Goal: Check status: Check status

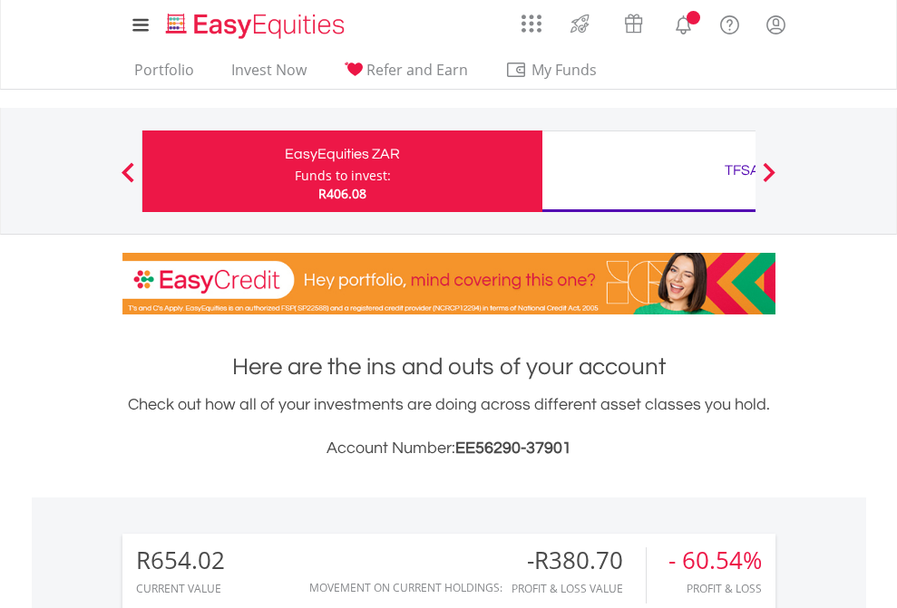
scroll to position [174, 285]
click at [295, 171] on div "Funds to invest:" at bounding box center [343, 176] width 96 height 18
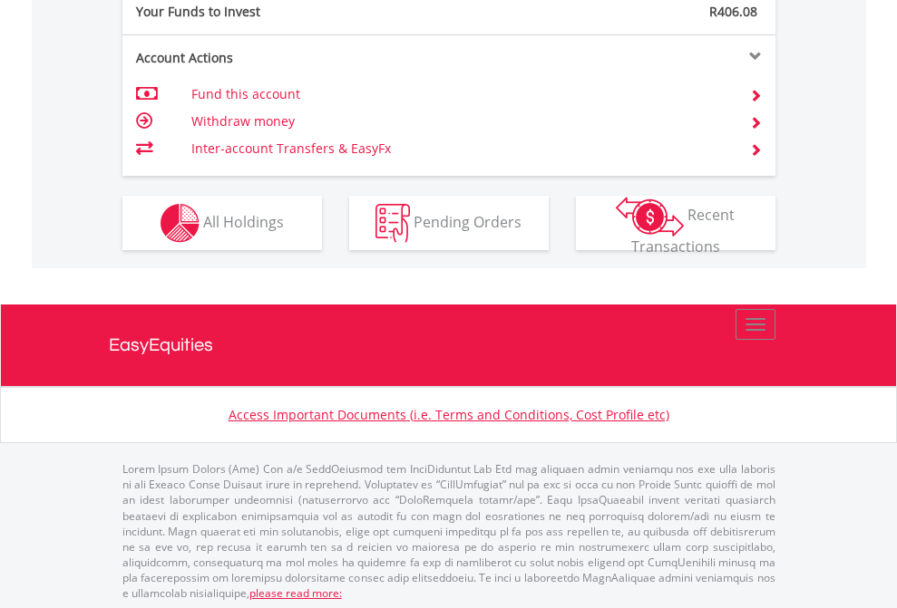
scroll to position [1810, 0]
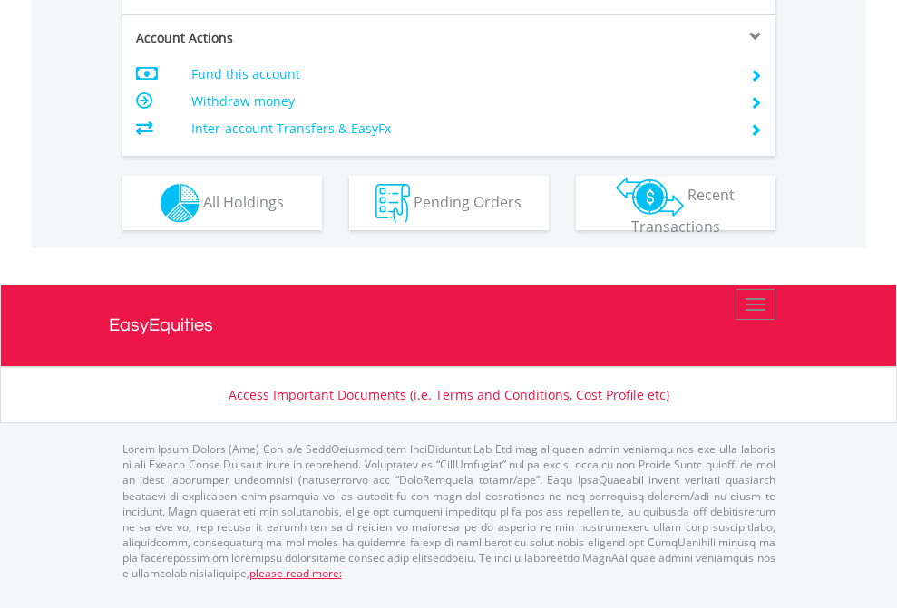
scroll to position [1774, 0]
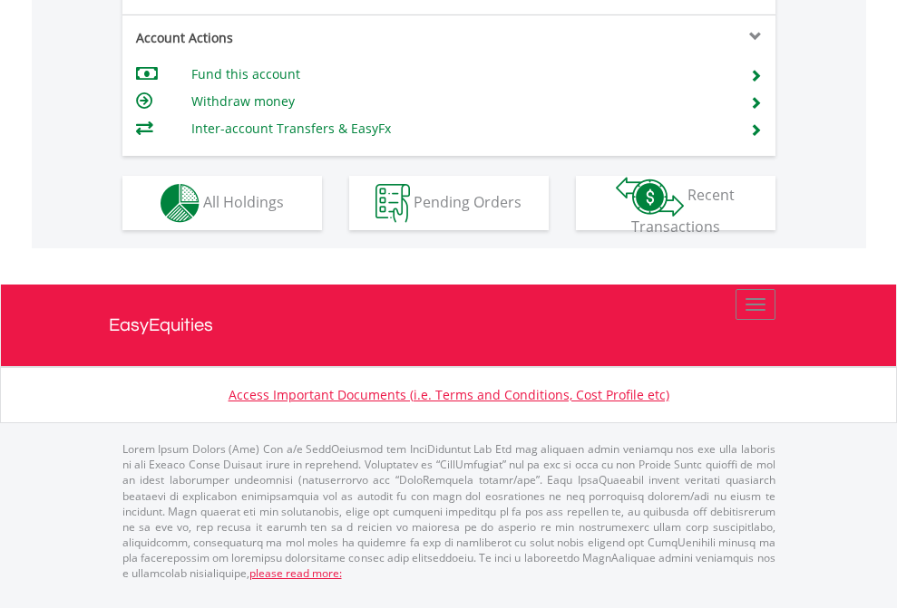
scroll to position [1618, 0]
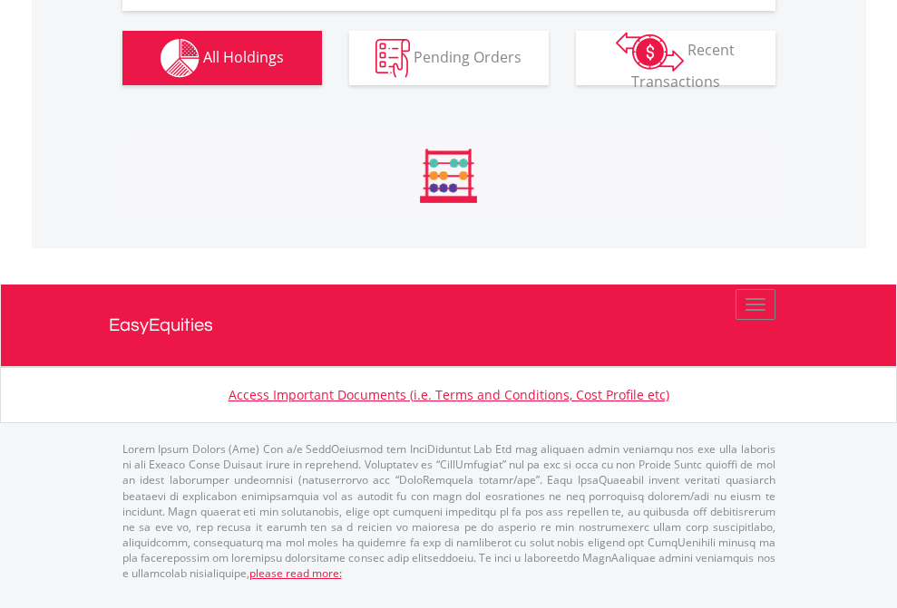
scroll to position [174, 285]
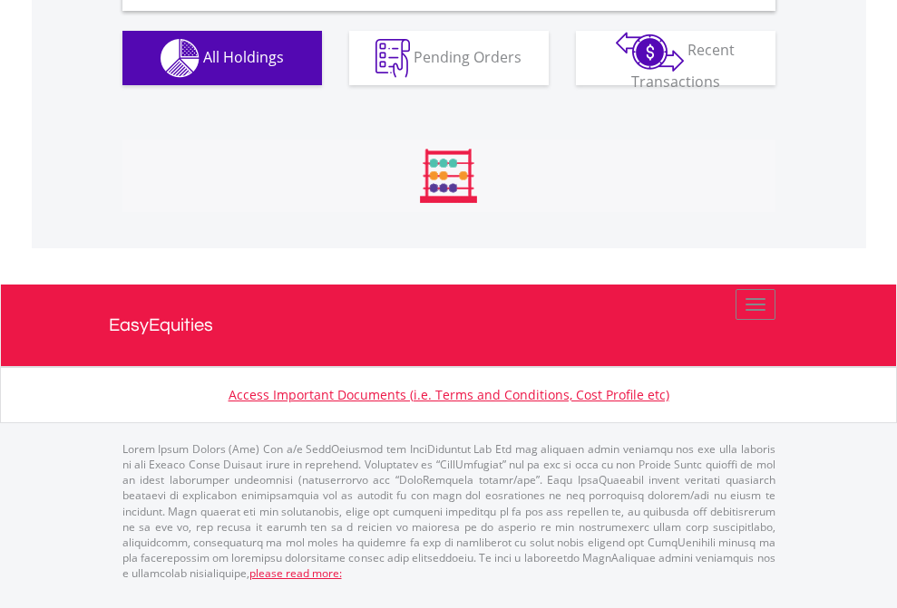
scroll to position [1752, 0]
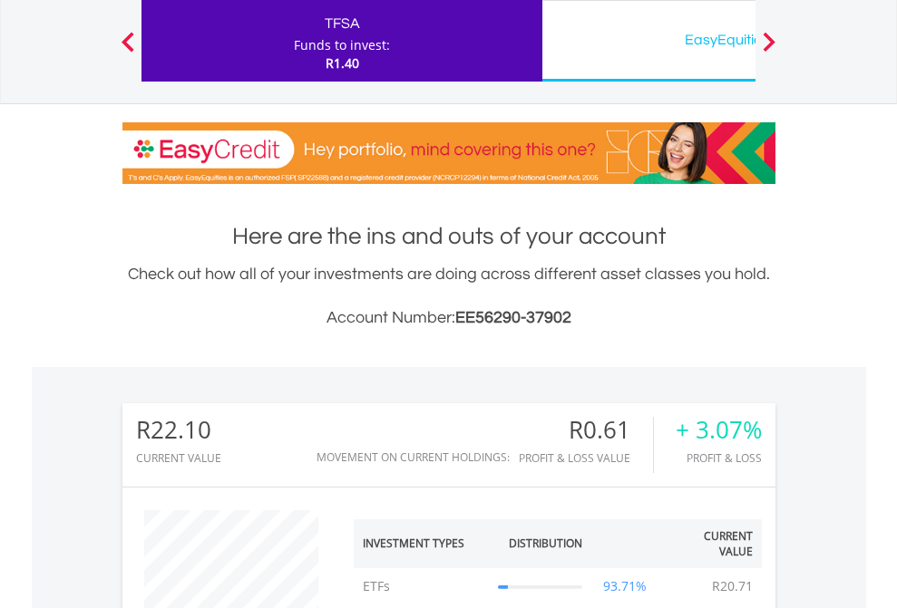
scroll to position [174, 285]
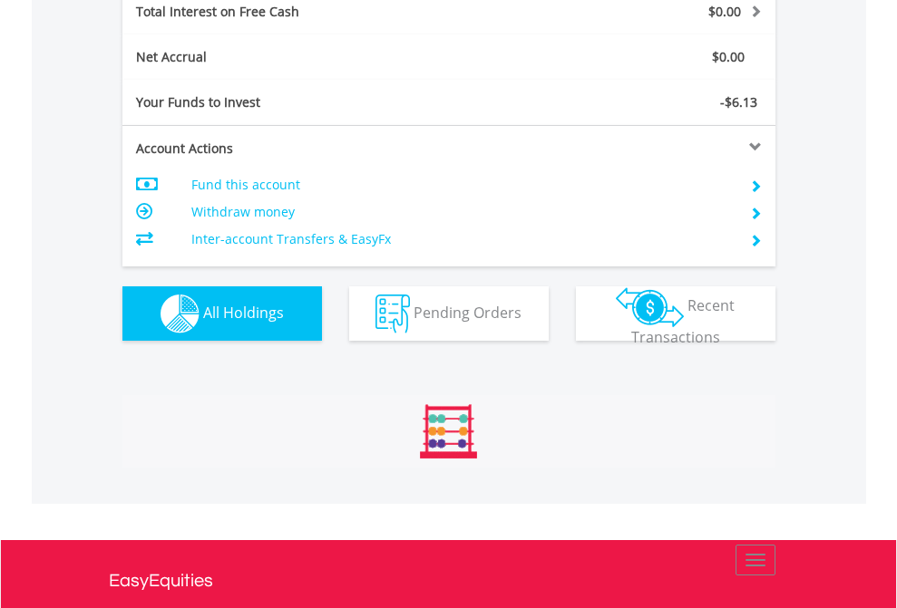
scroll to position [174, 285]
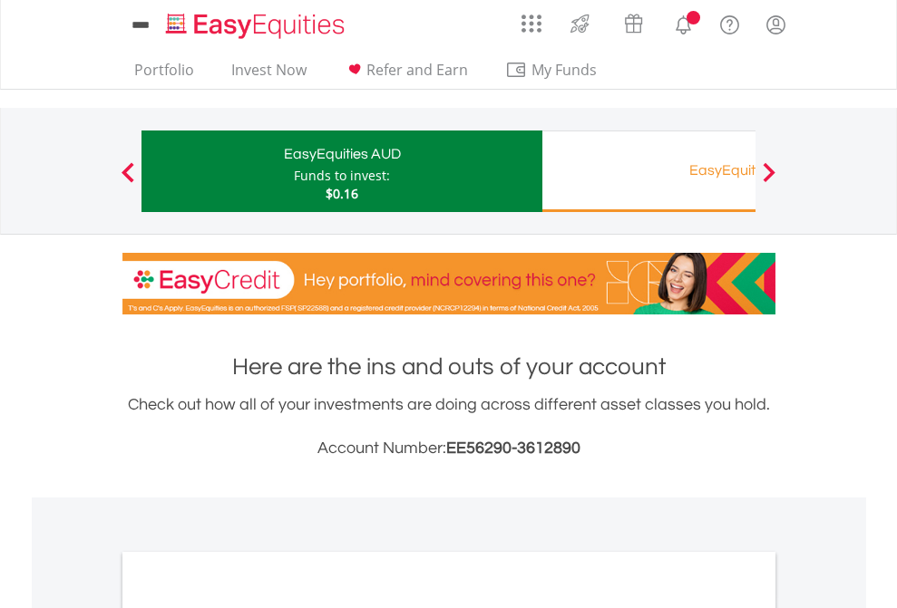
scroll to position [1090, 0]
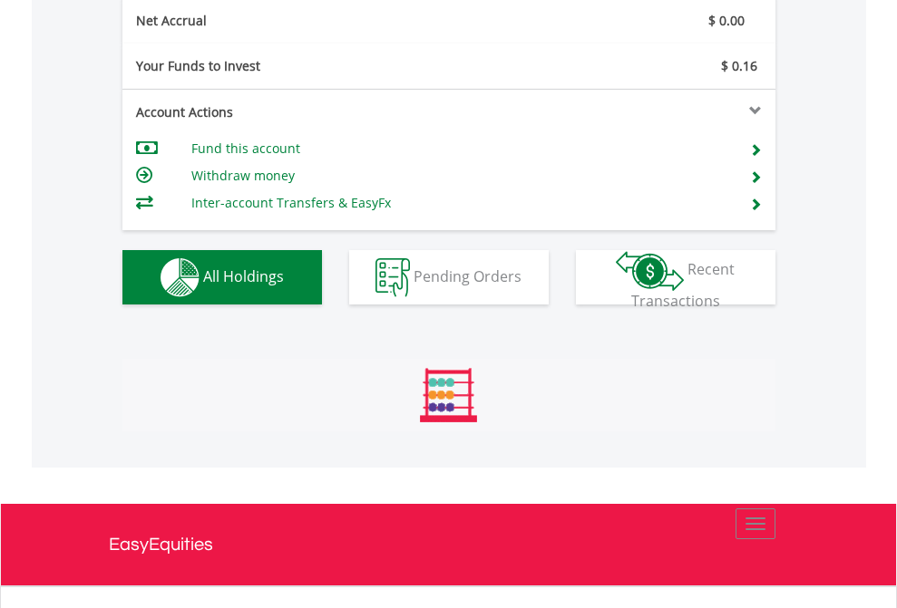
scroll to position [2053, 0]
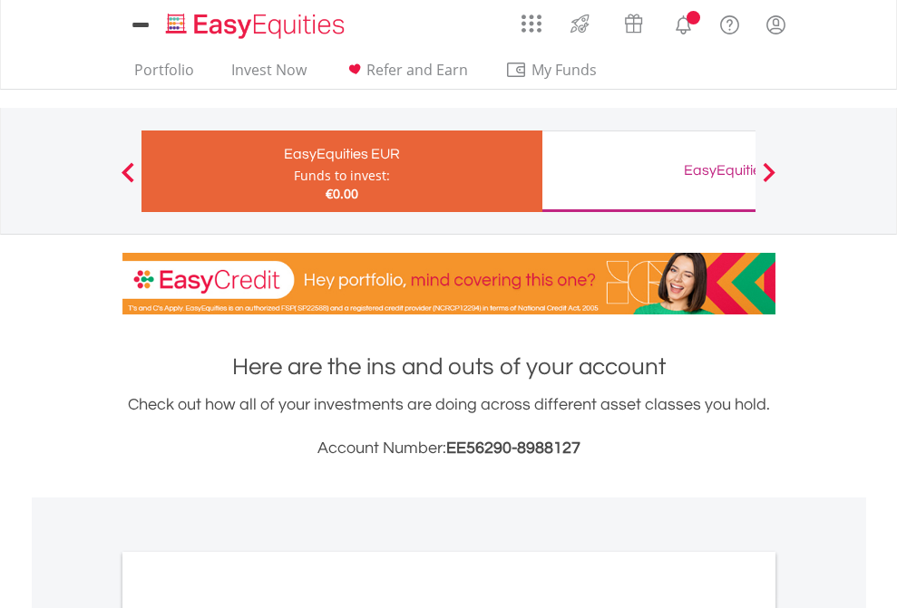
scroll to position [1090, 0]
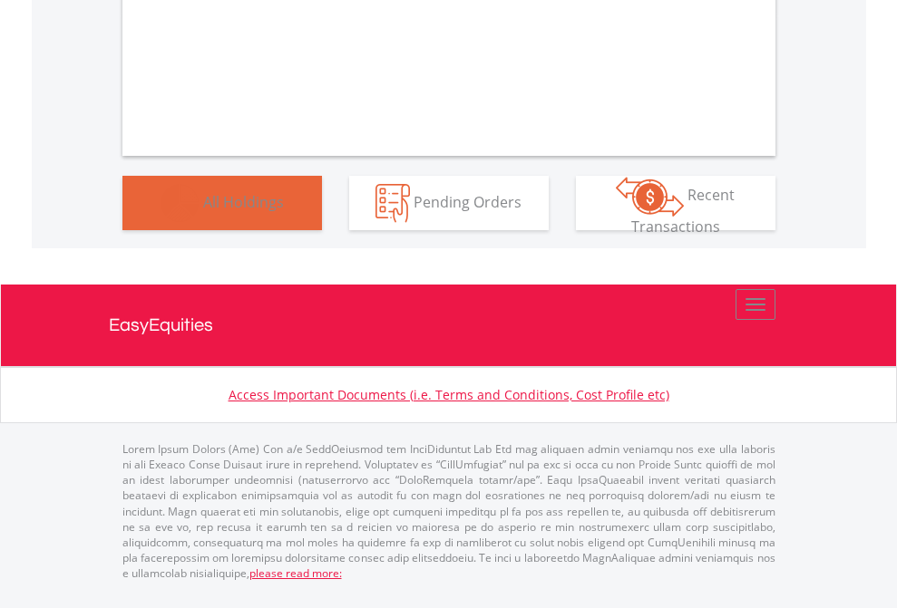
click at [203, 211] on span "All Holdings" at bounding box center [243, 201] width 81 height 20
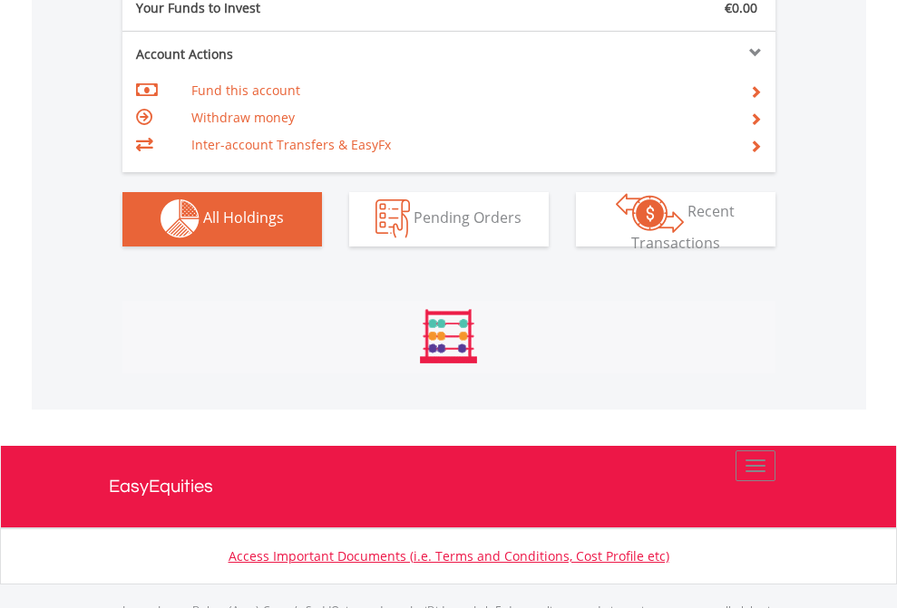
scroll to position [1795, 0]
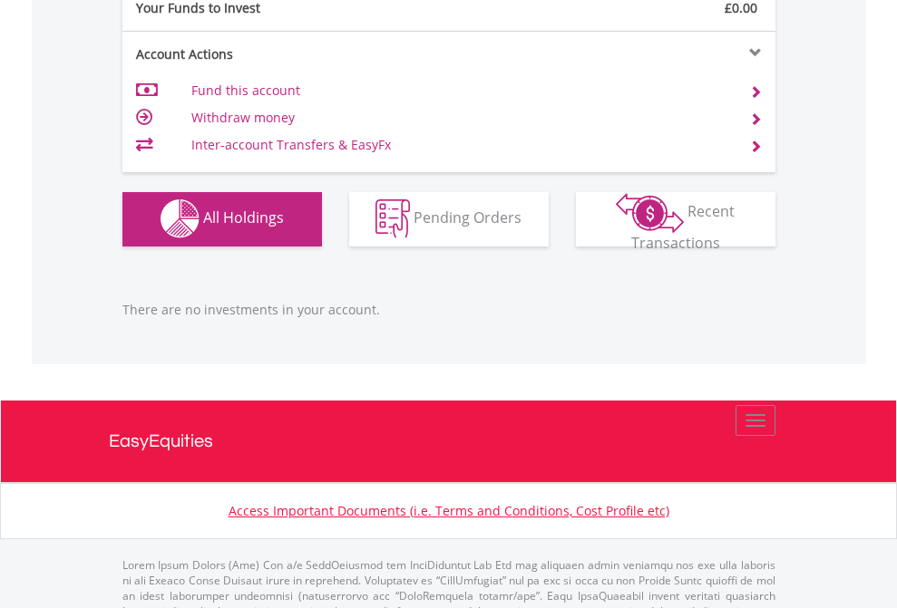
scroll to position [1795, 0]
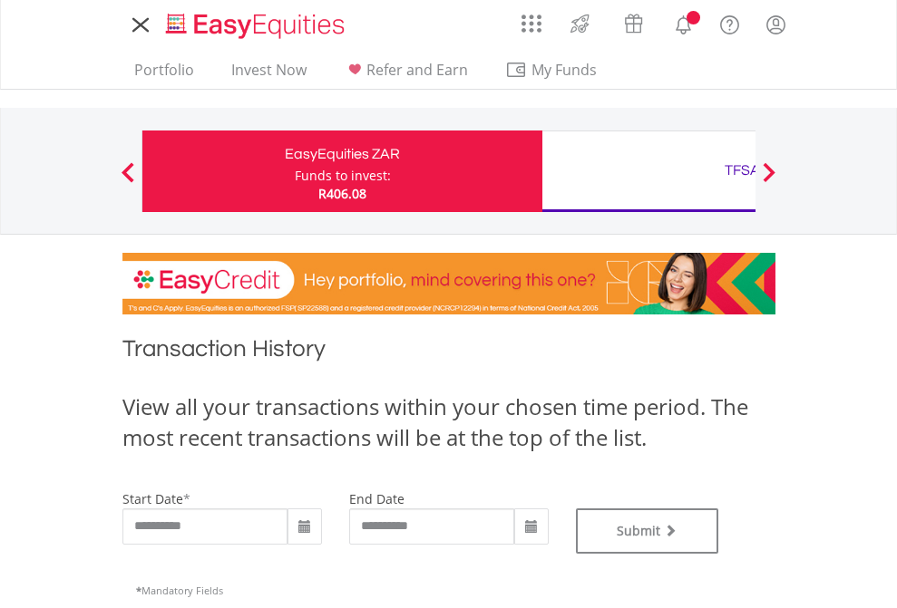
type input "**********"
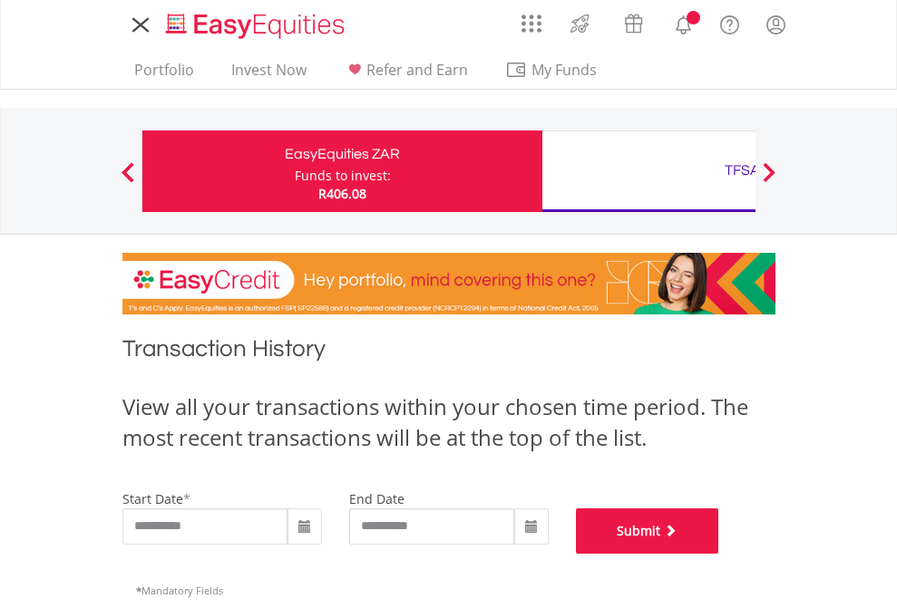
click at [719, 554] on button "Submit" at bounding box center [647, 531] width 143 height 45
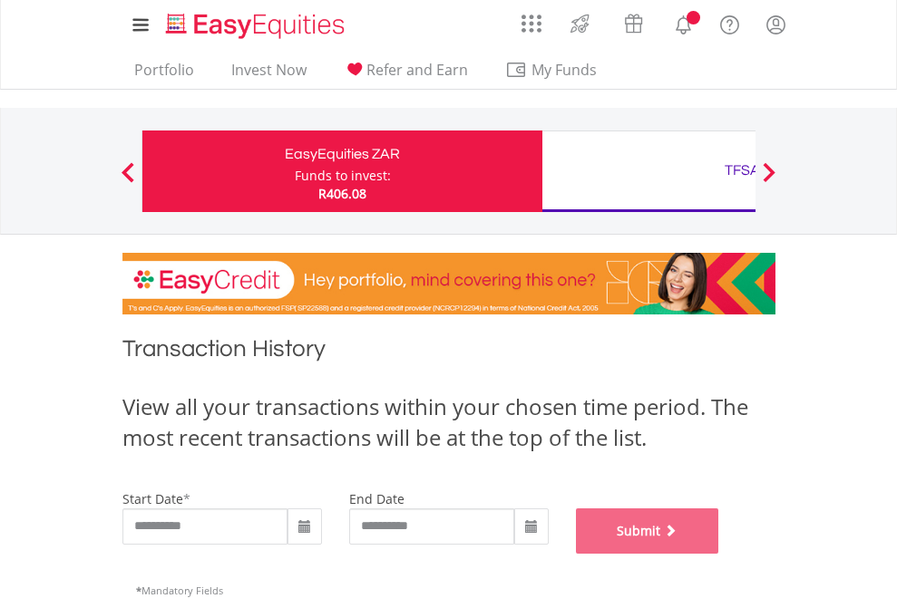
scroll to position [735, 0]
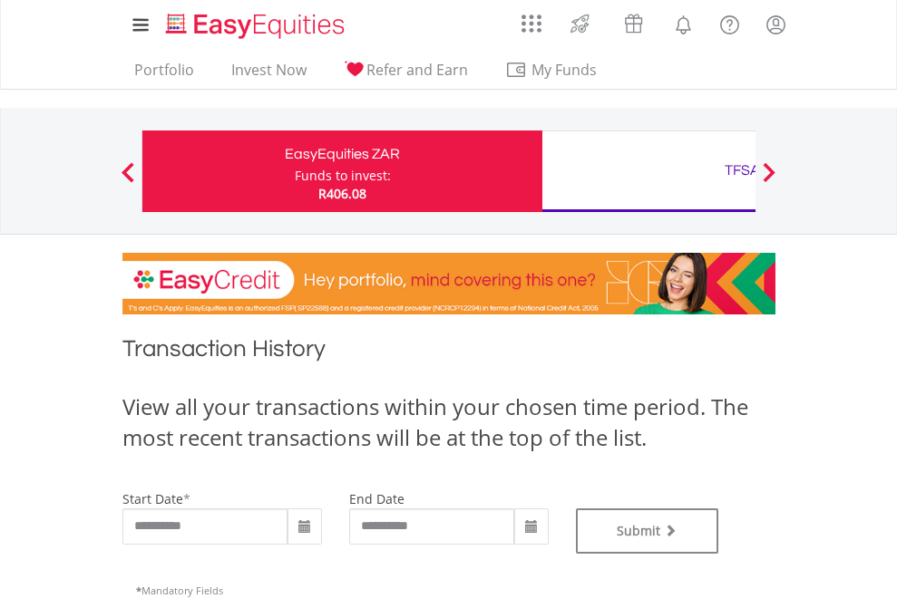
click at [648, 171] on div "TFSA" at bounding box center [742, 170] width 378 height 25
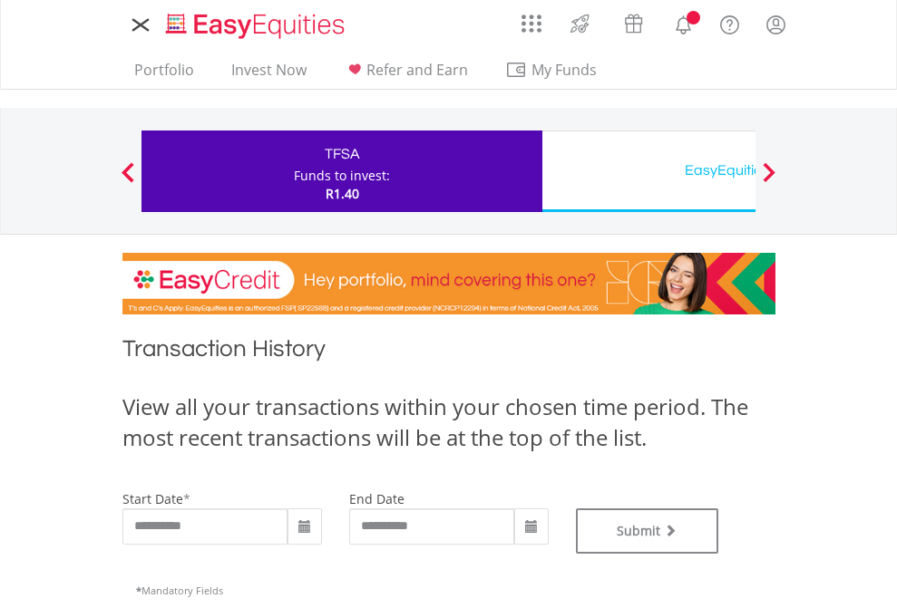
type input "**********"
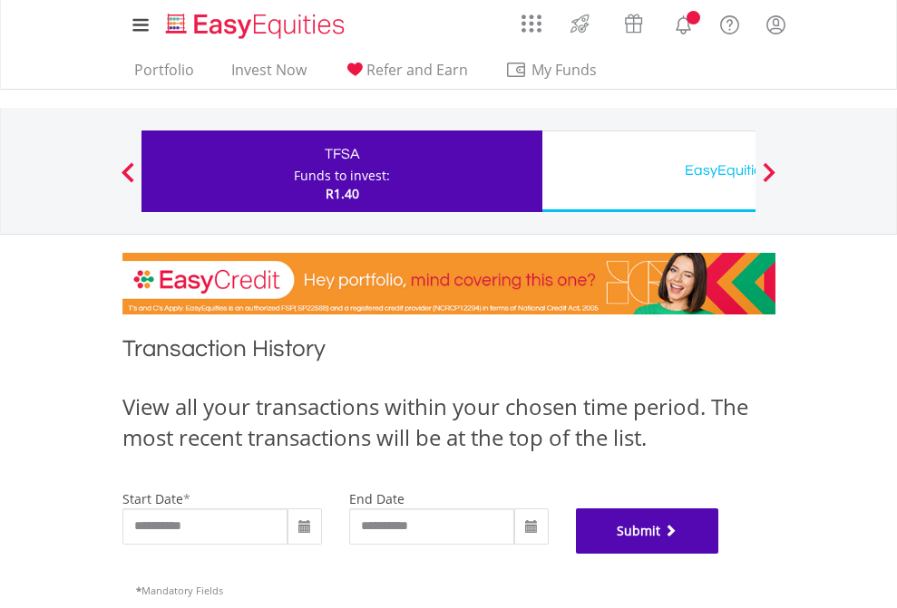
click at [719, 554] on button "Submit" at bounding box center [647, 531] width 143 height 45
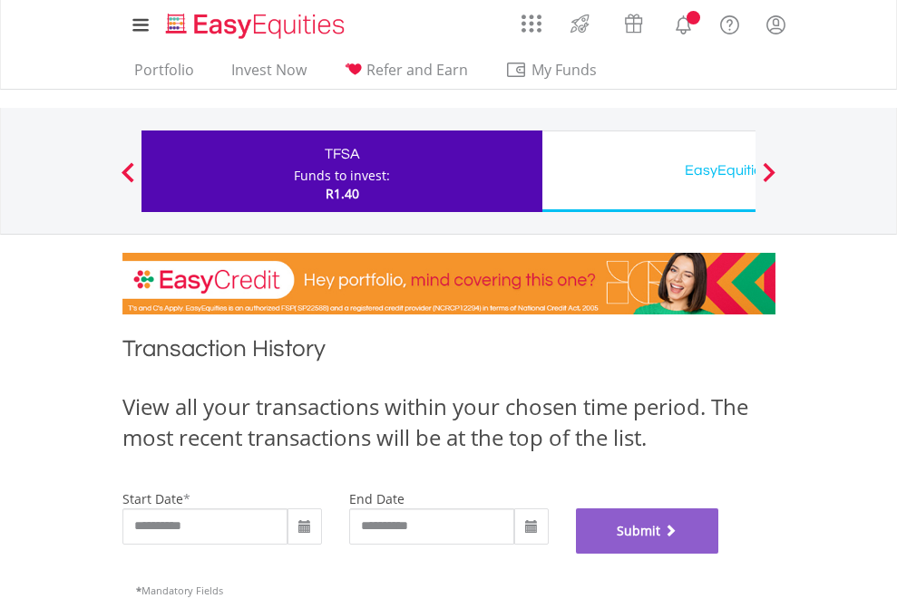
scroll to position [735, 0]
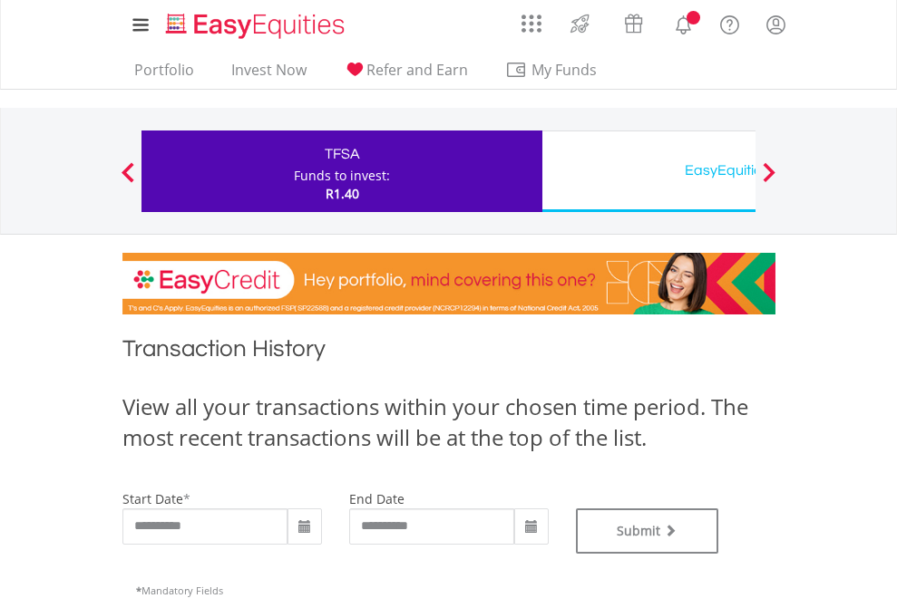
click at [648, 171] on div "EasyEquities USD" at bounding box center [742, 170] width 378 height 25
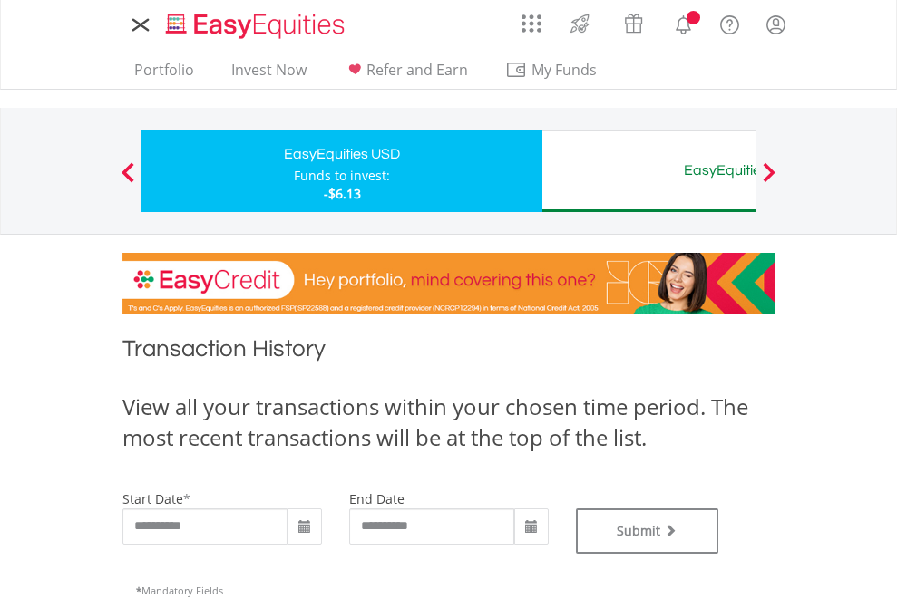
type input "**********"
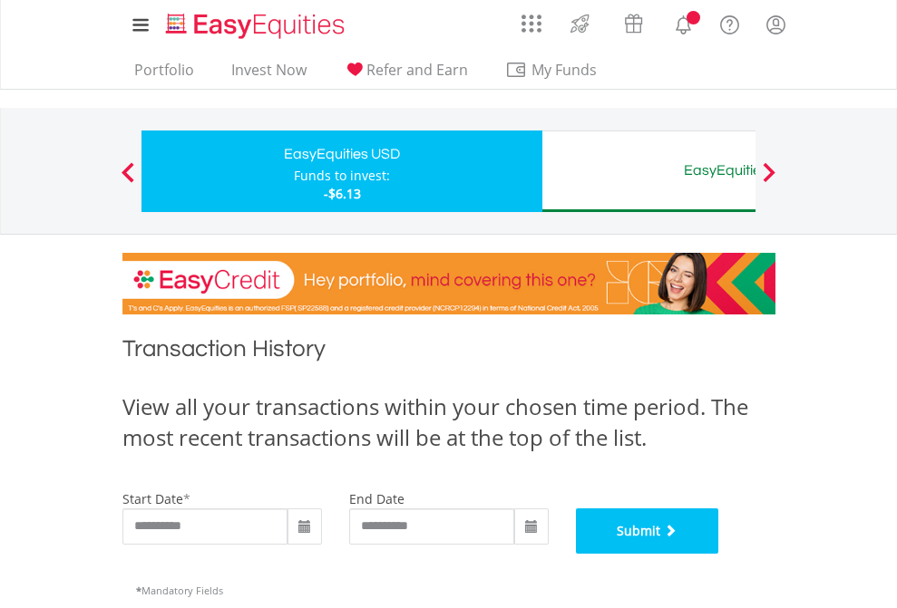
click at [719, 554] on button "Submit" at bounding box center [647, 531] width 143 height 45
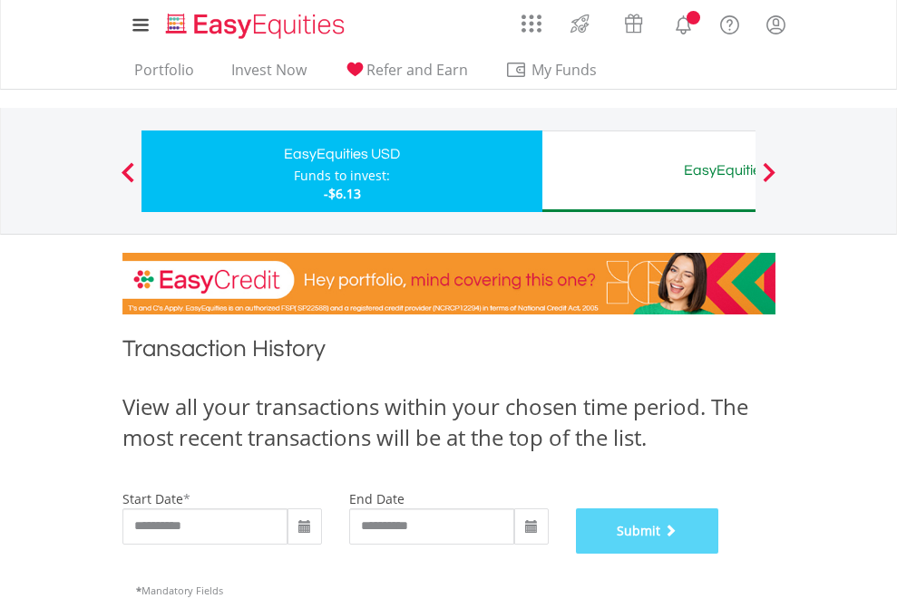
scroll to position [735, 0]
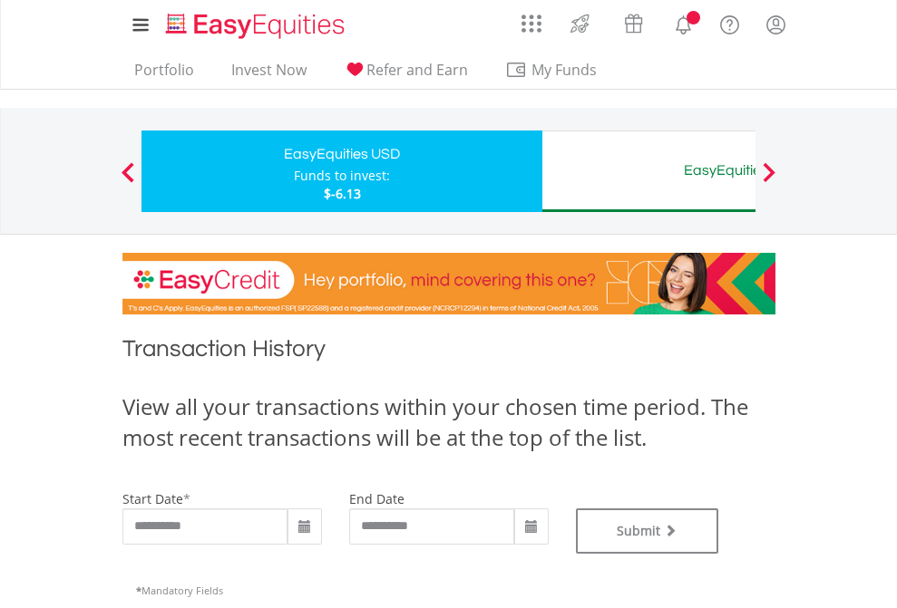
click at [648, 171] on div "EasyEquities AUD" at bounding box center [742, 170] width 378 height 25
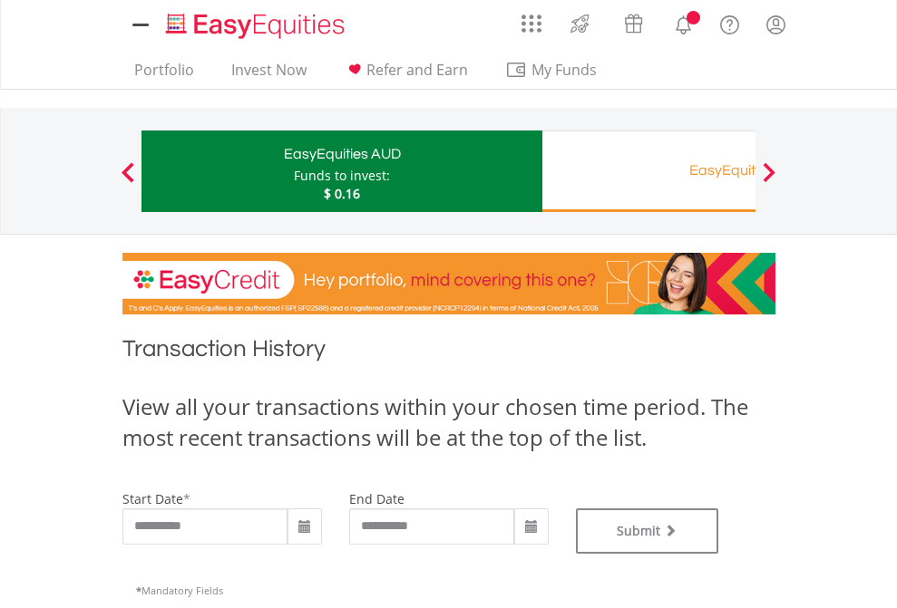
type input "**********"
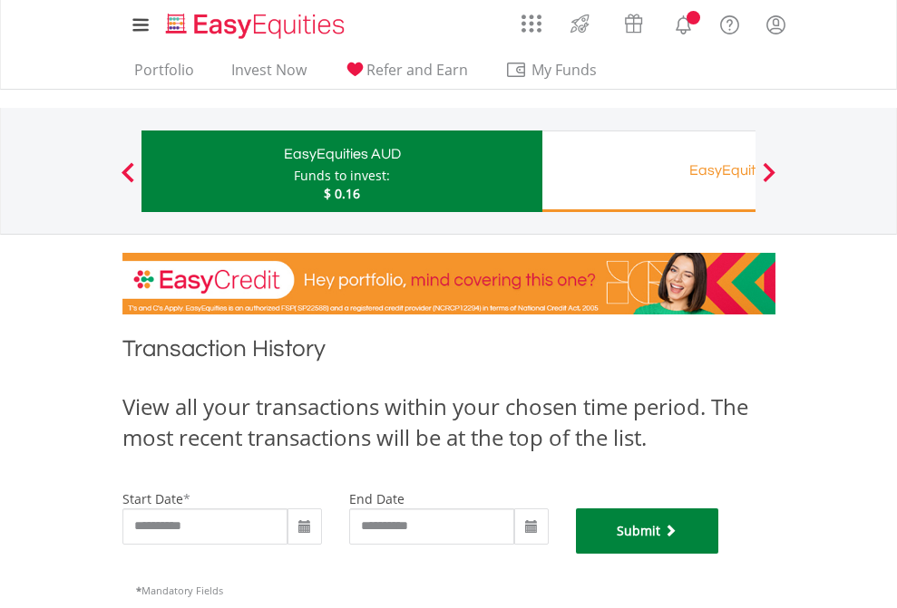
click at [719, 554] on button "Submit" at bounding box center [647, 531] width 143 height 45
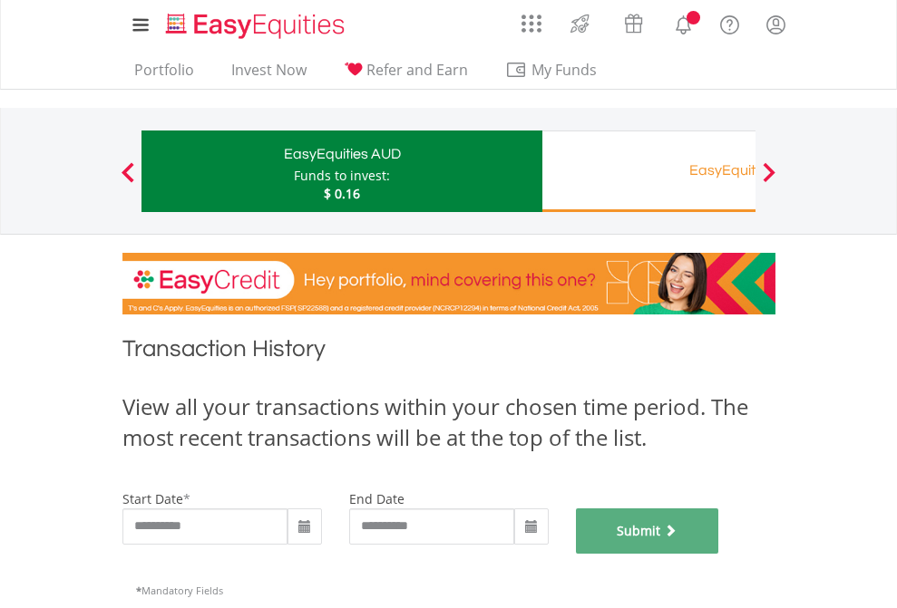
scroll to position [735, 0]
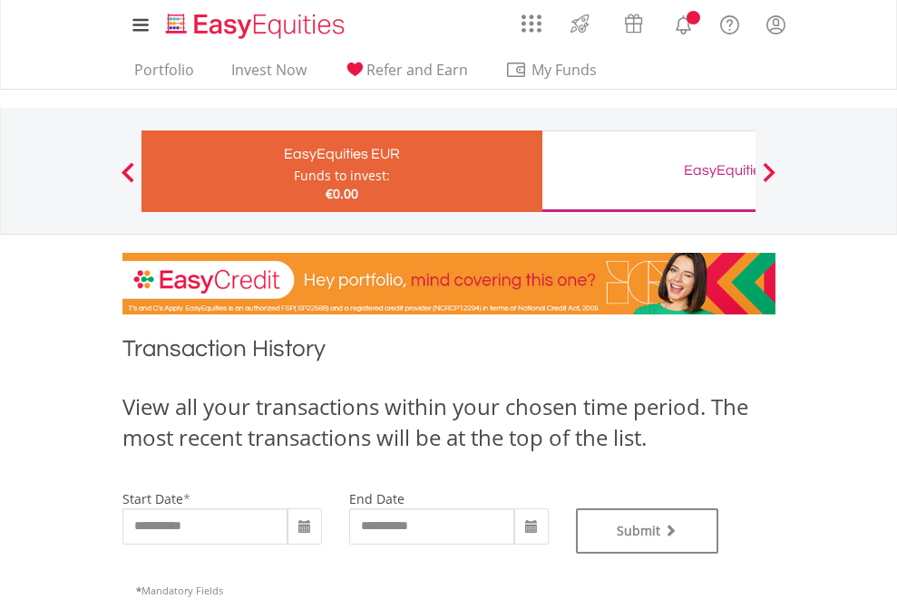
type input "**********"
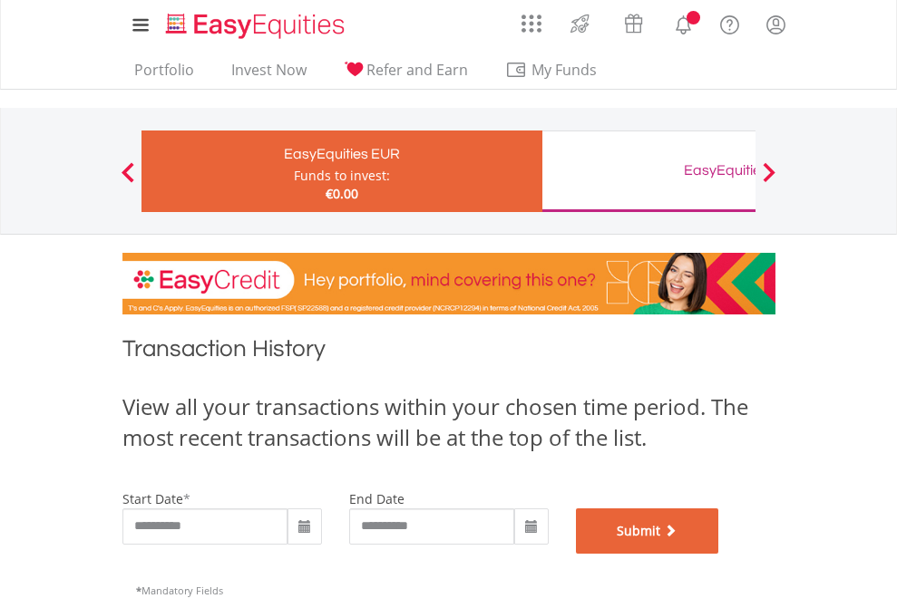
click at [719, 554] on button "Submit" at bounding box center [647, 531] width 143 height 45
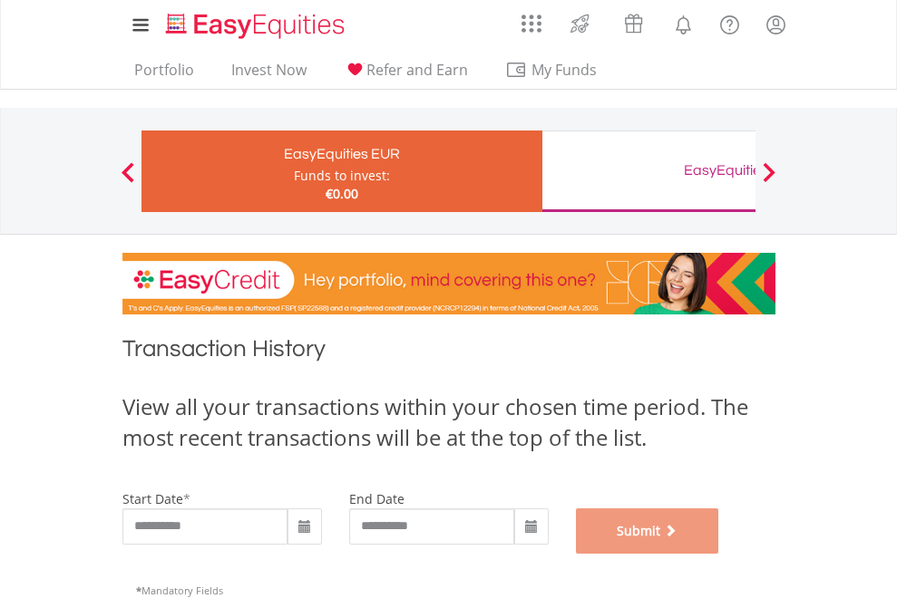
scroll to position [735, 0]
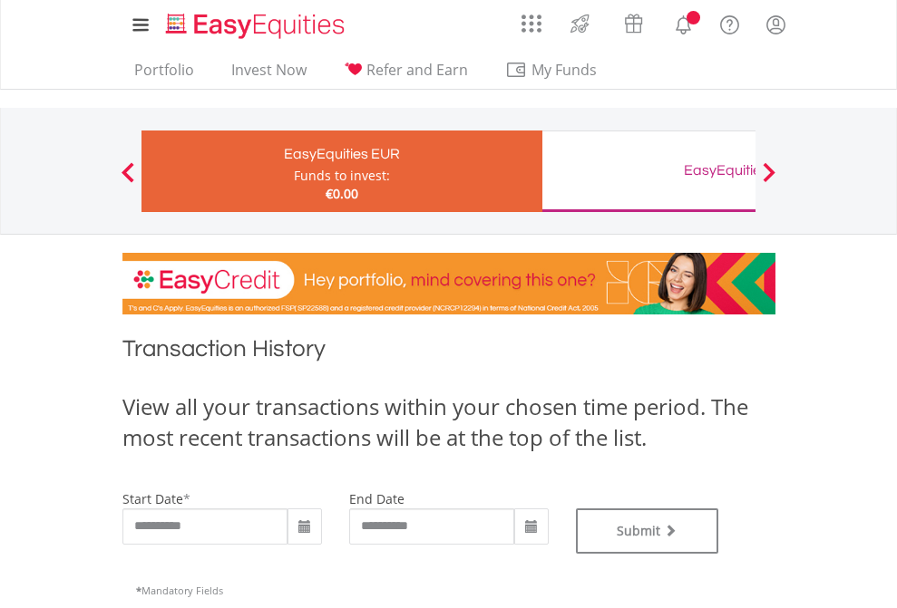
click at [648, 171] on div "EasyEquities GBP" at bounding box center [742, 170] width 378 height 25
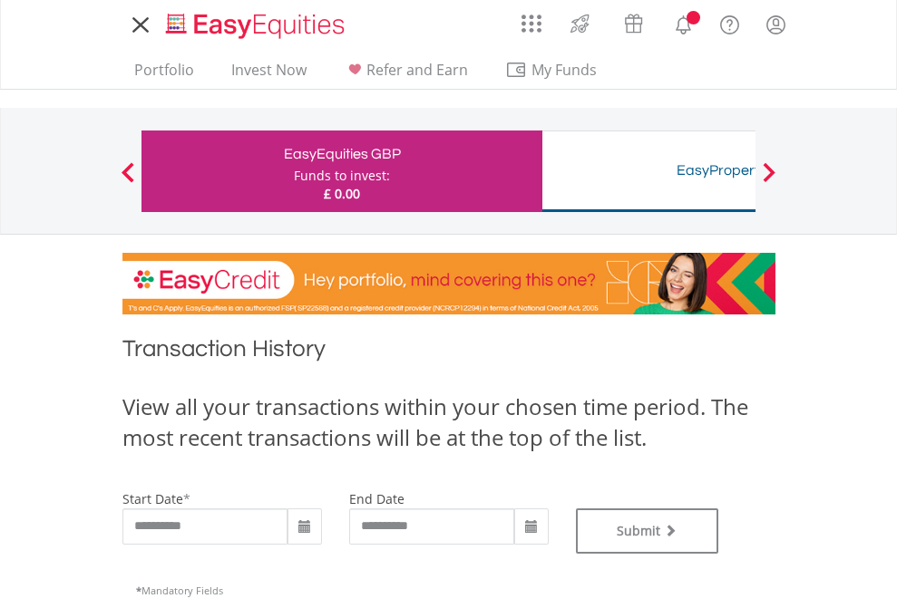
type input "**********"
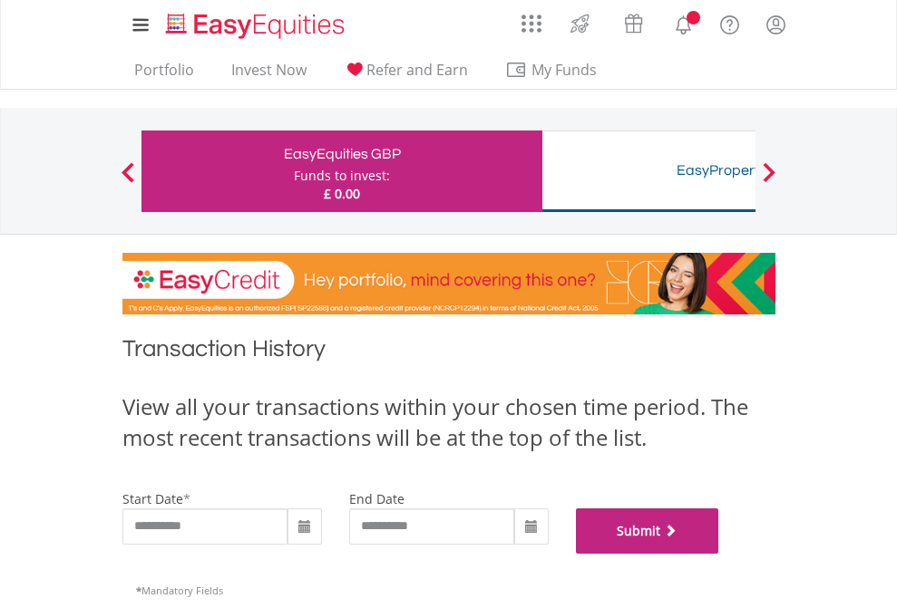
click at [719, 554] on button "Submit" at bounding box center [647, 531] width 143 height 45
